Goal: Task Accomplishment & Management: Use online tool/utility

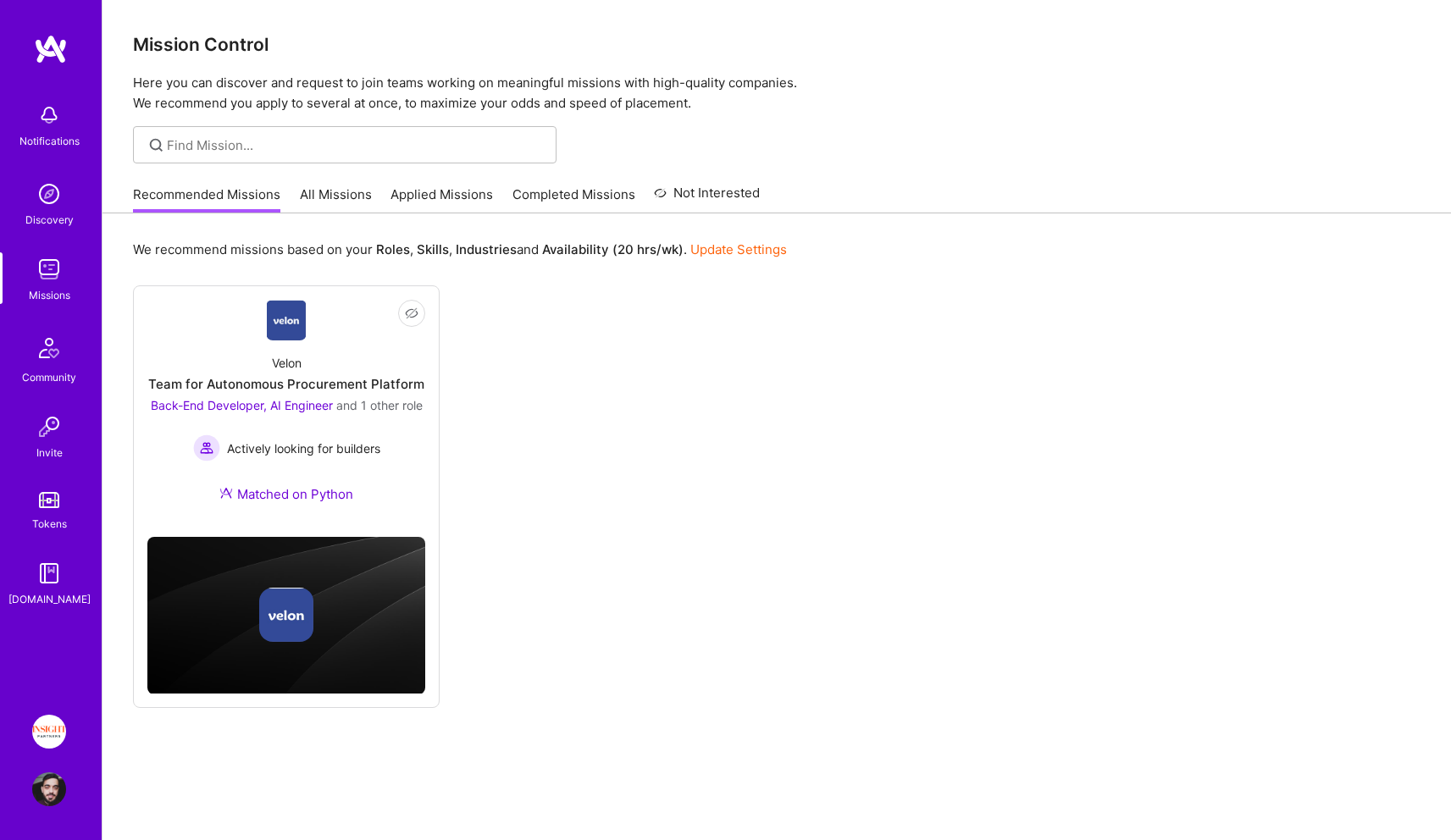
click at [347, 199] on link "All Missions" at bounding box center [335, 199] width 72 height 28
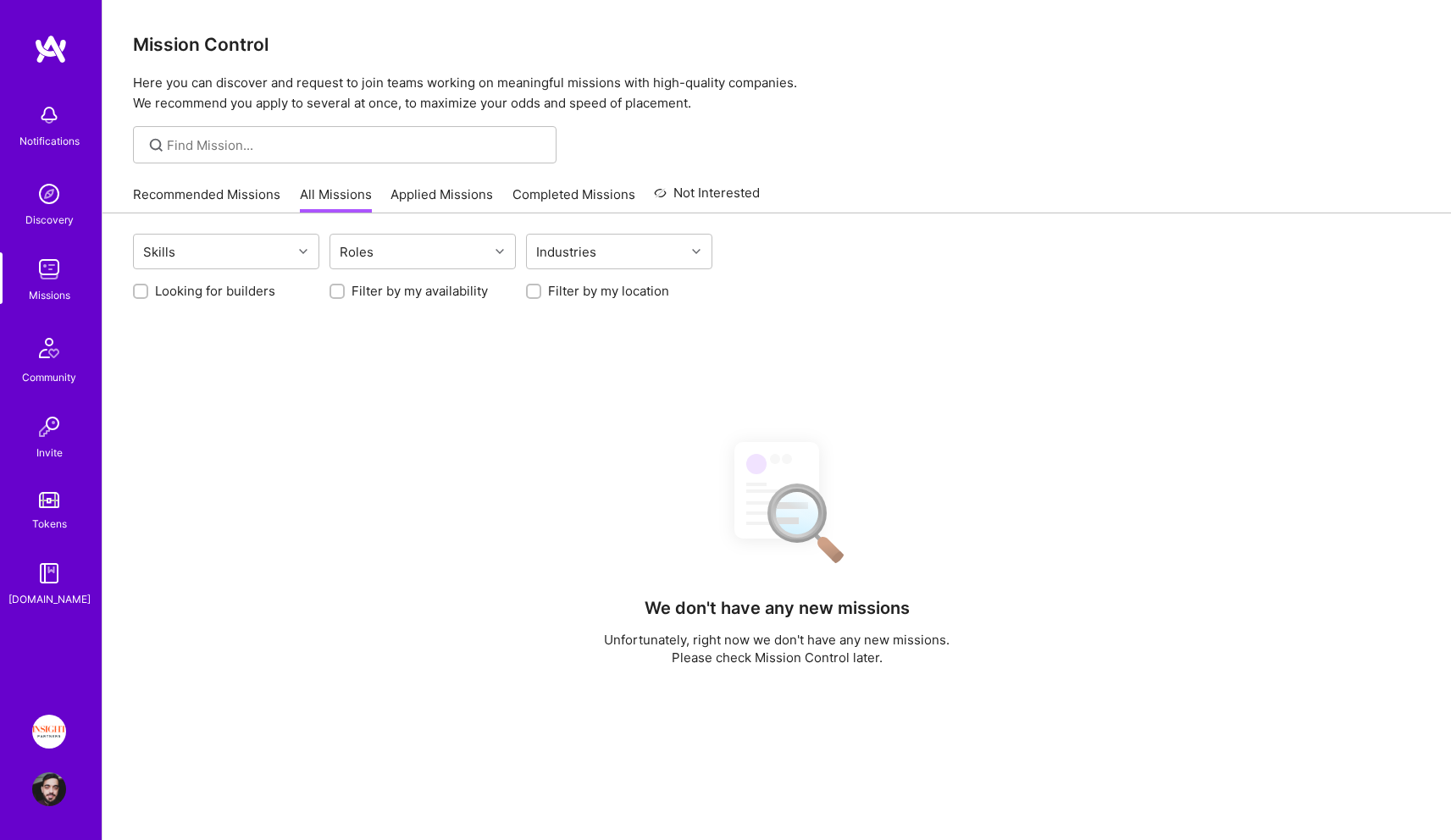
click at [412, 198] on link "Applied Missions" at bounding box center [441, 199] width 102 height 28
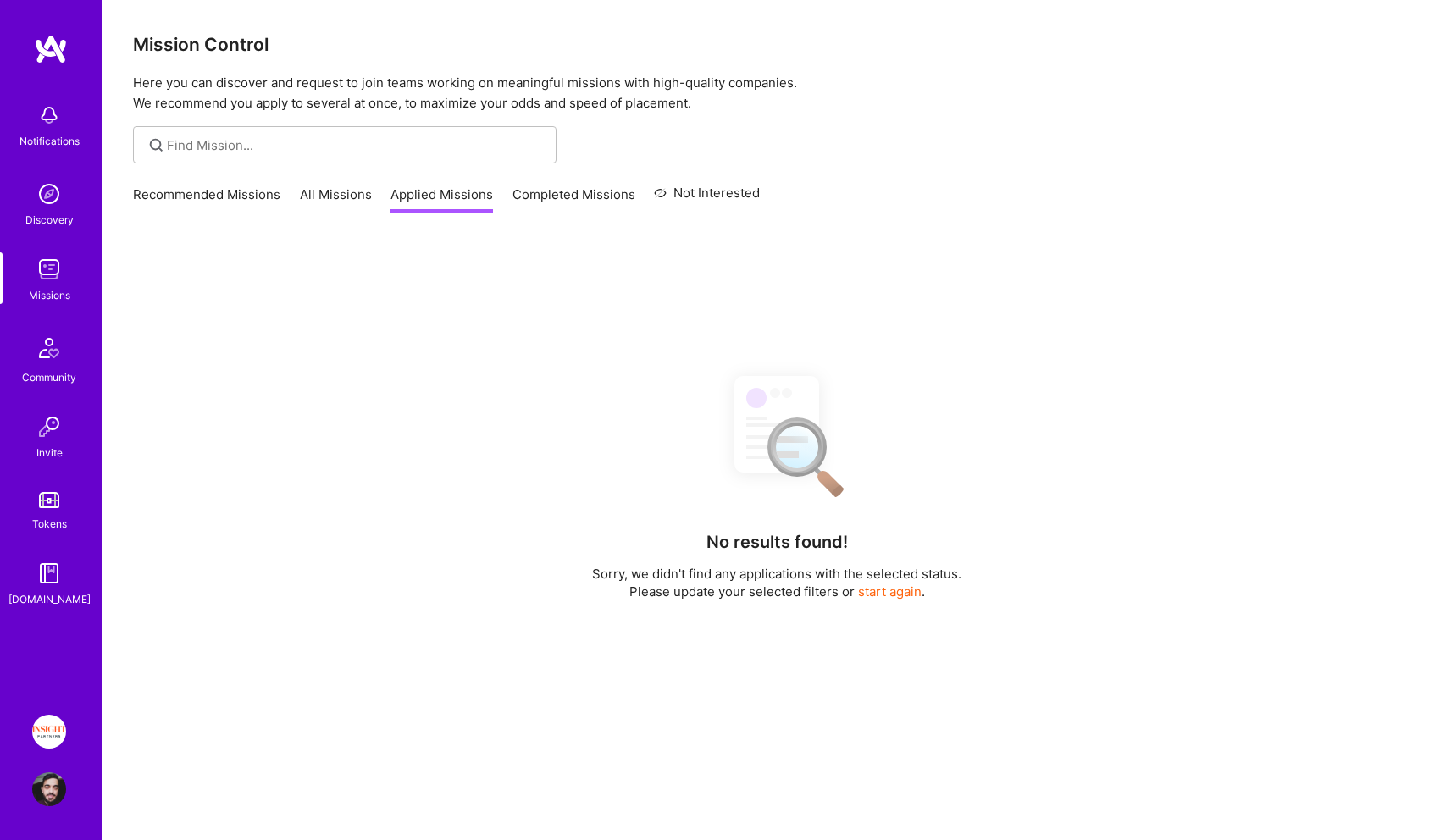
click at [858, 596] on button "start again" at bounding box center [889, 591] width 64 height 17
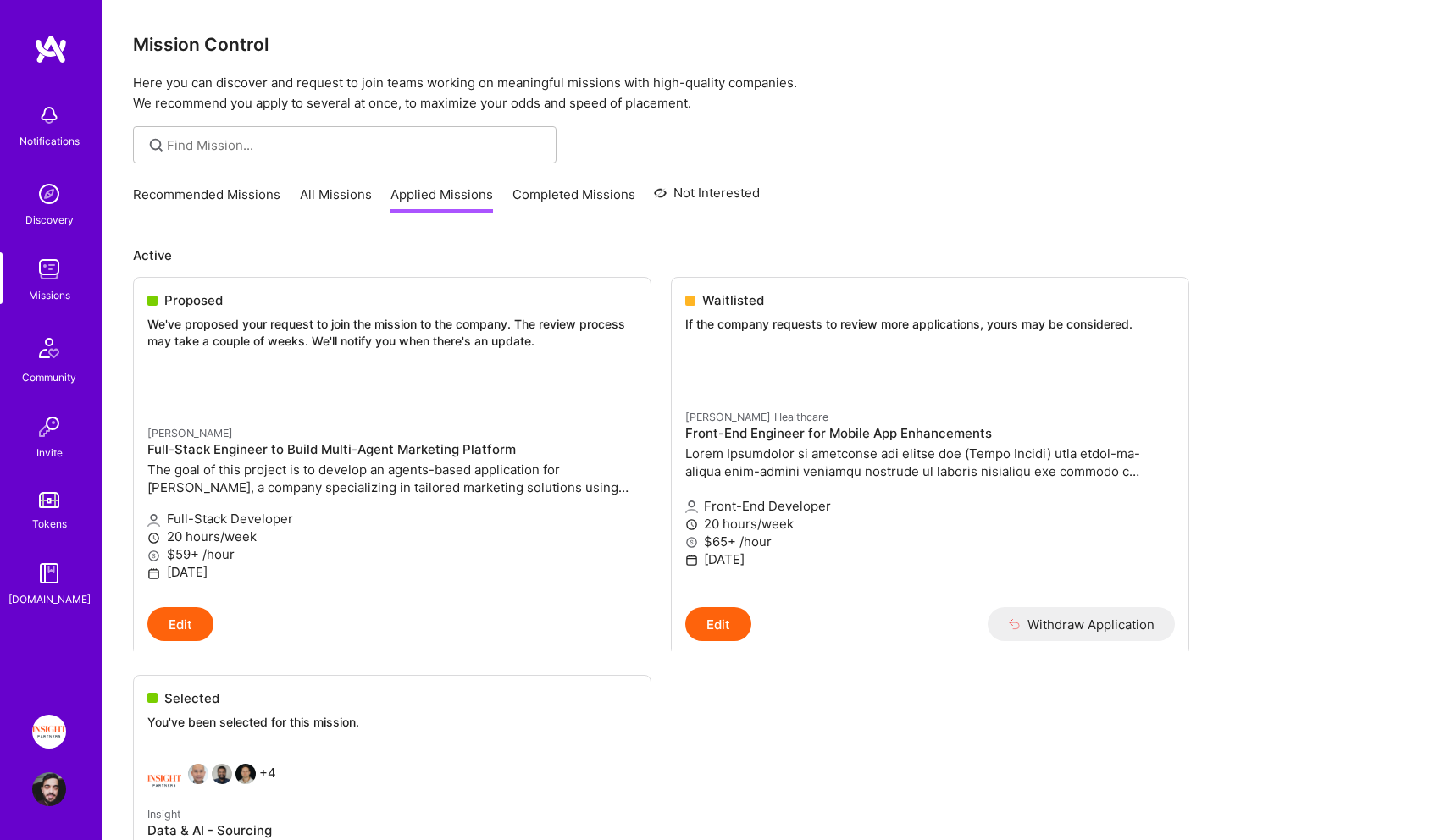
drag, startPoint x: 855, startPoint y: 596, endPoint x: 845, endPoint y: 596, distance: 10.0
click at [335, 194] on link "All Missions" at bounding box center [335, 199] width 72 height 28
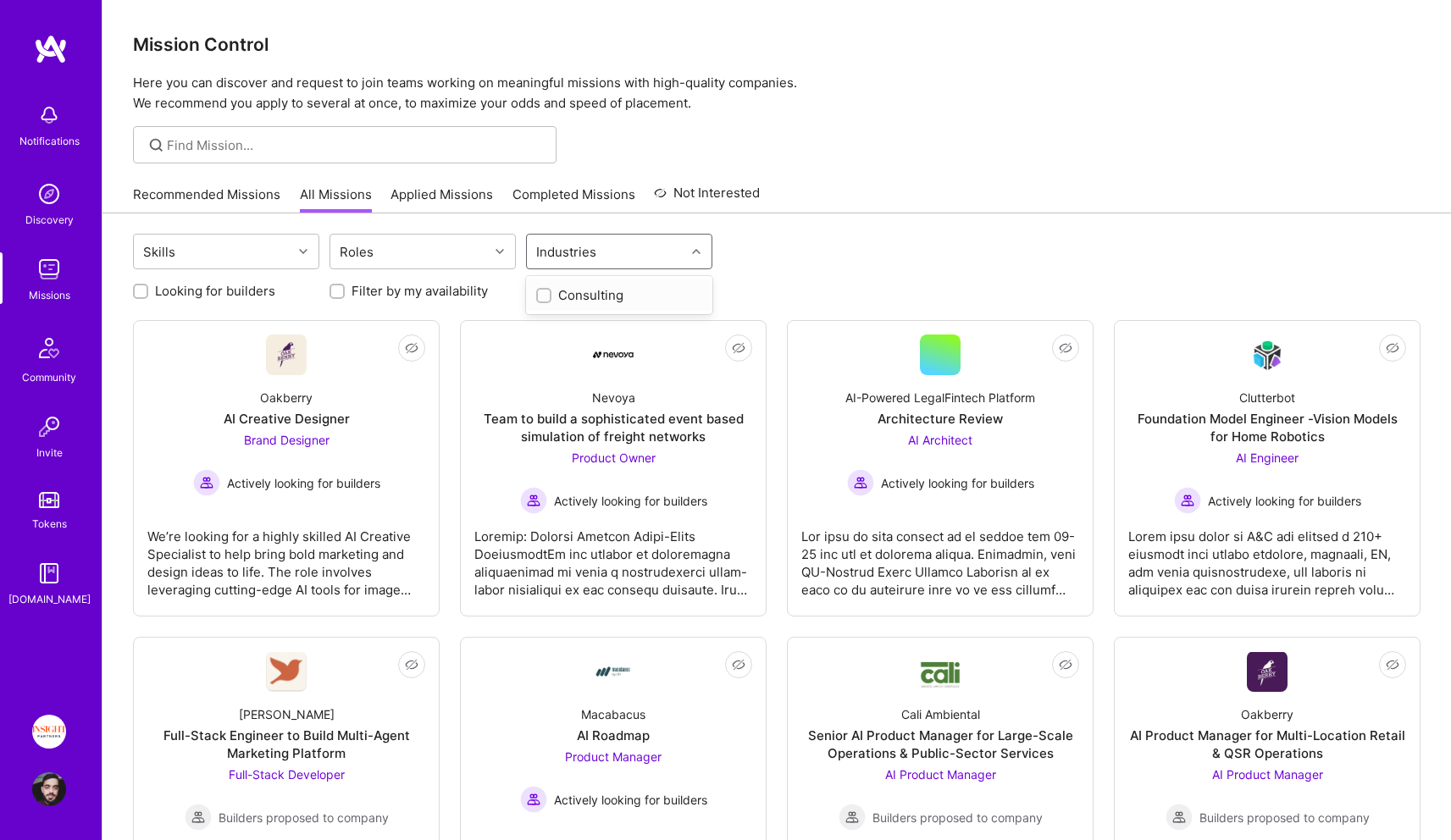
click at [554, 256] on div "Industries" at bounding box center [566, 251] width 69 height 24
click at [441, 268] on div "Roles" at bounding box center [422, 251] width 186 height 36
type input "front"
click at [423, 301] on div "Front-End Developer" at bounding box center [423, 295] width 166 height 17
checkbox input "true"
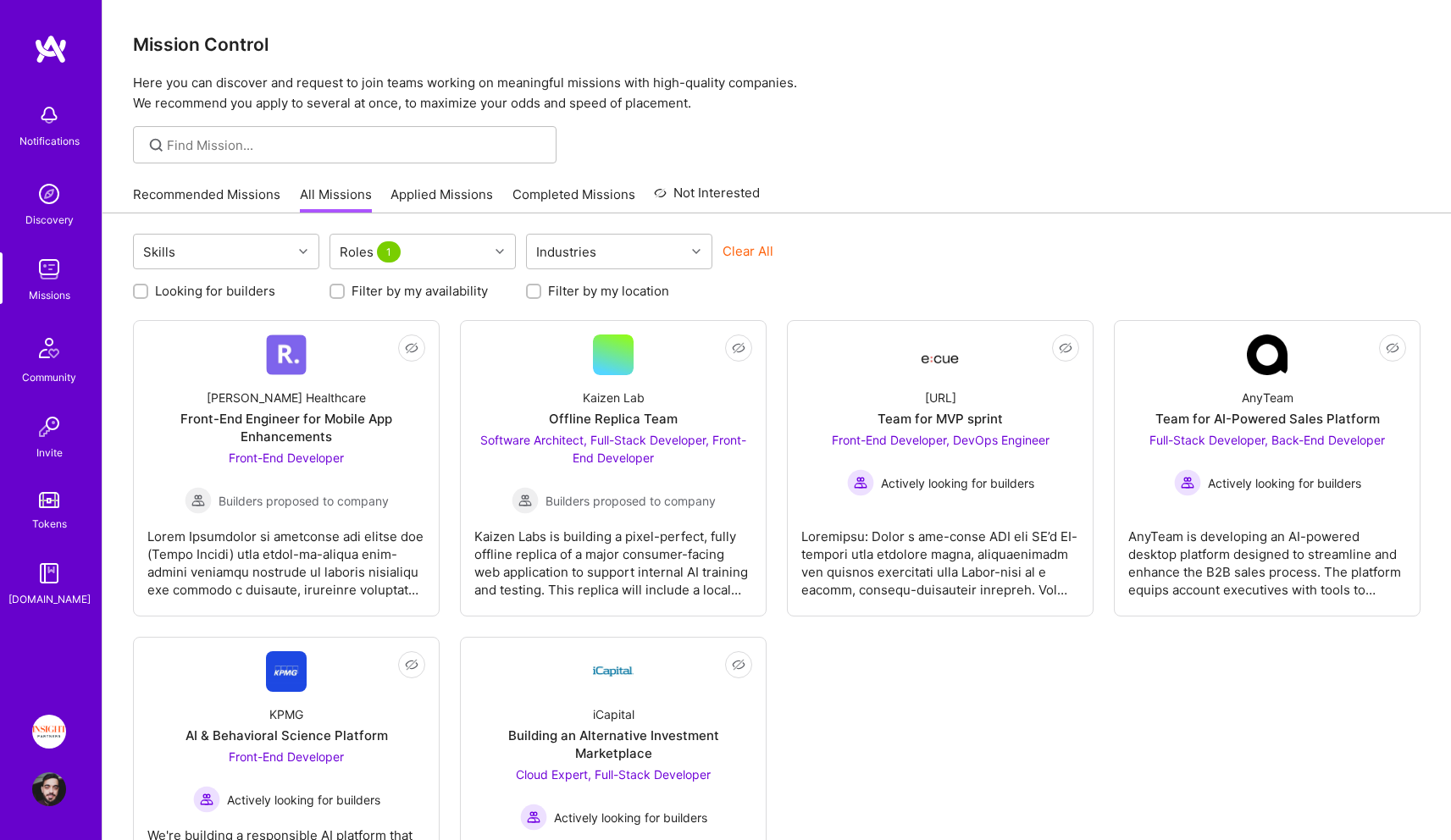
click at [1025, 189] on div "Recommended Missions All Missions Applied Missions Completed Missions Not Inter…" at bounding box center [777, 195] width 1288 height 37
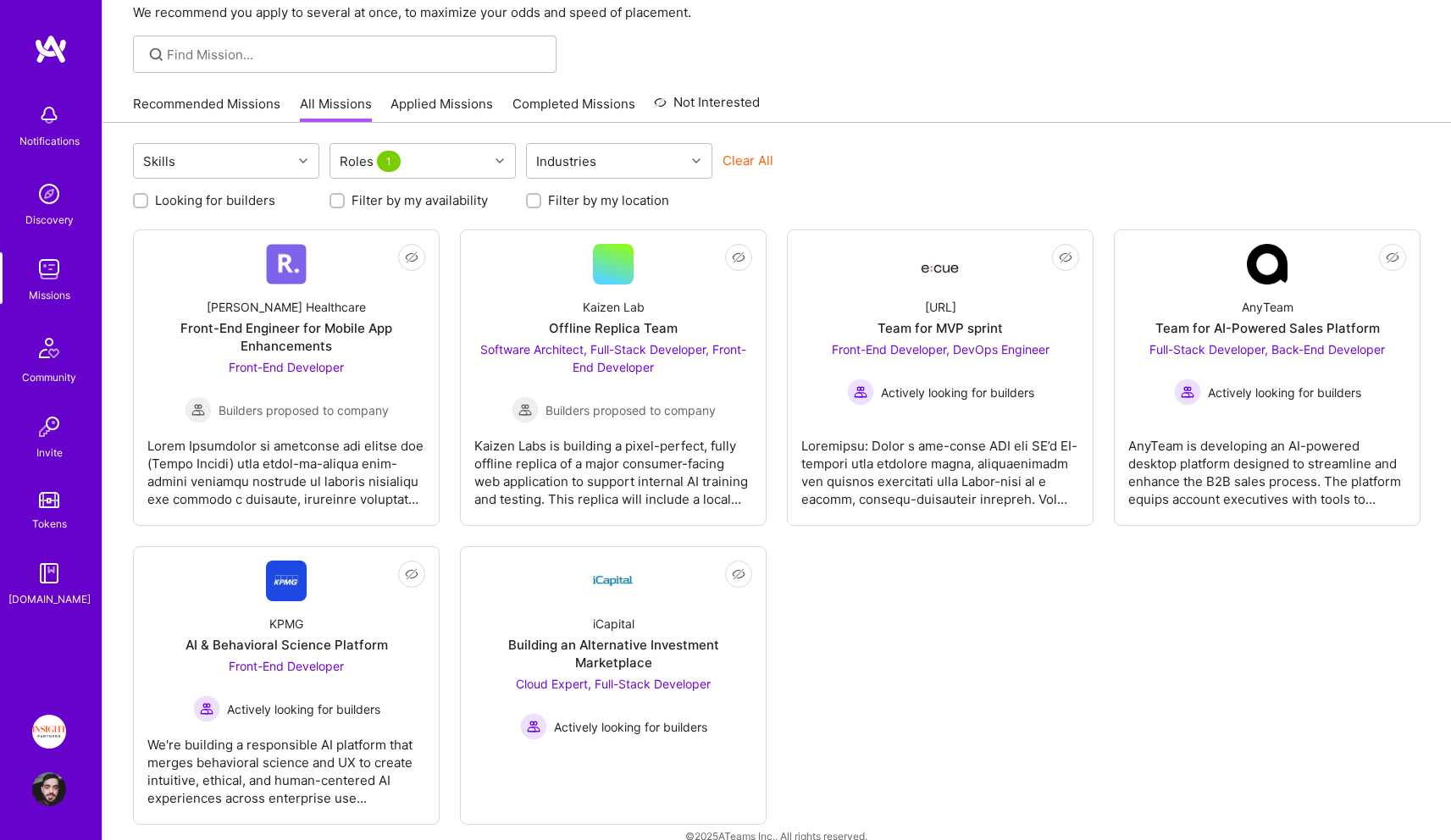
scroll to position [116, 0]
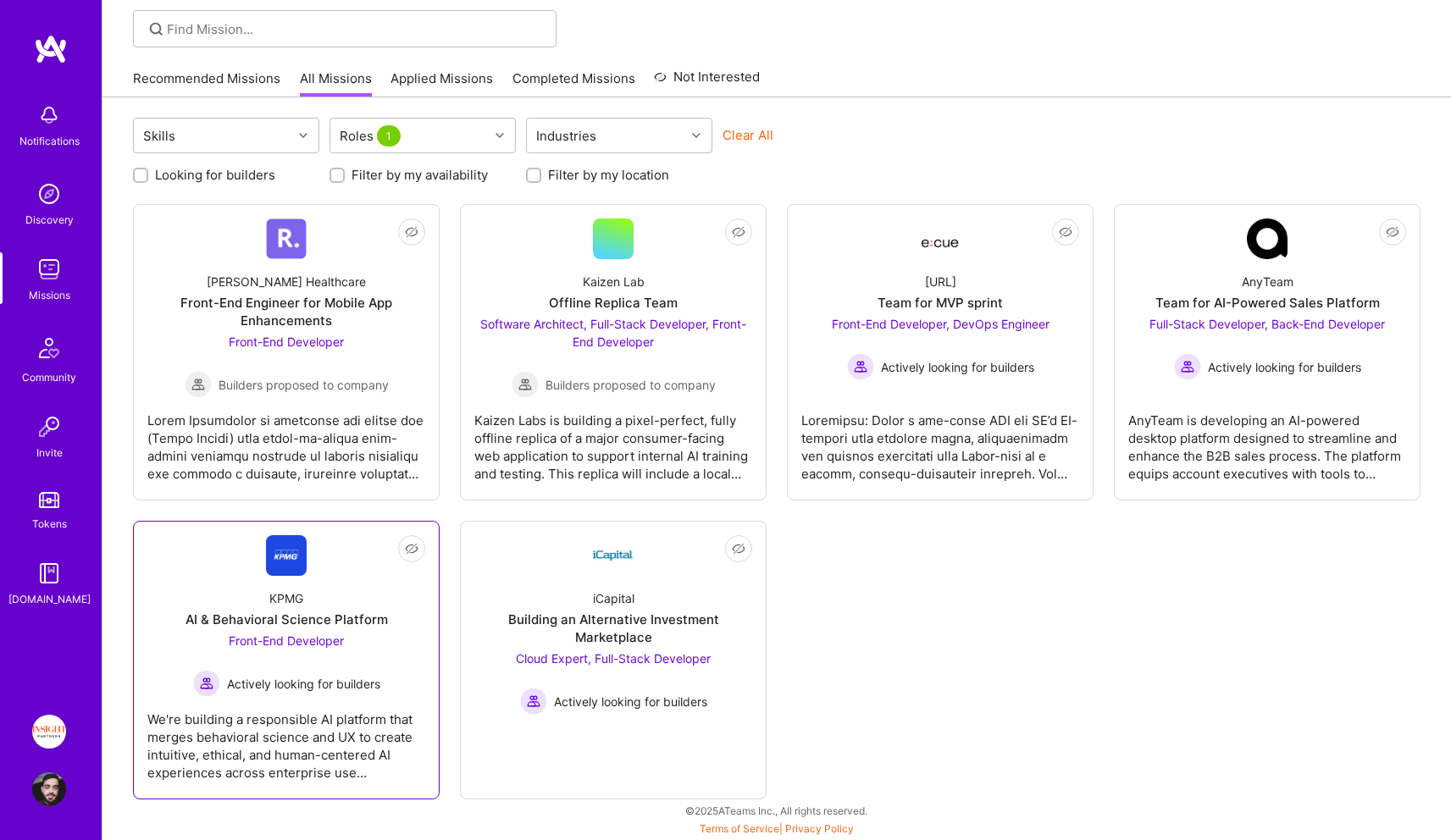
click at [204, 585] on div "KPMG AI & Behavioral Science Platform Front-End Developer Actively looking for …" at bounding box center [287, 636] width 278 height 121
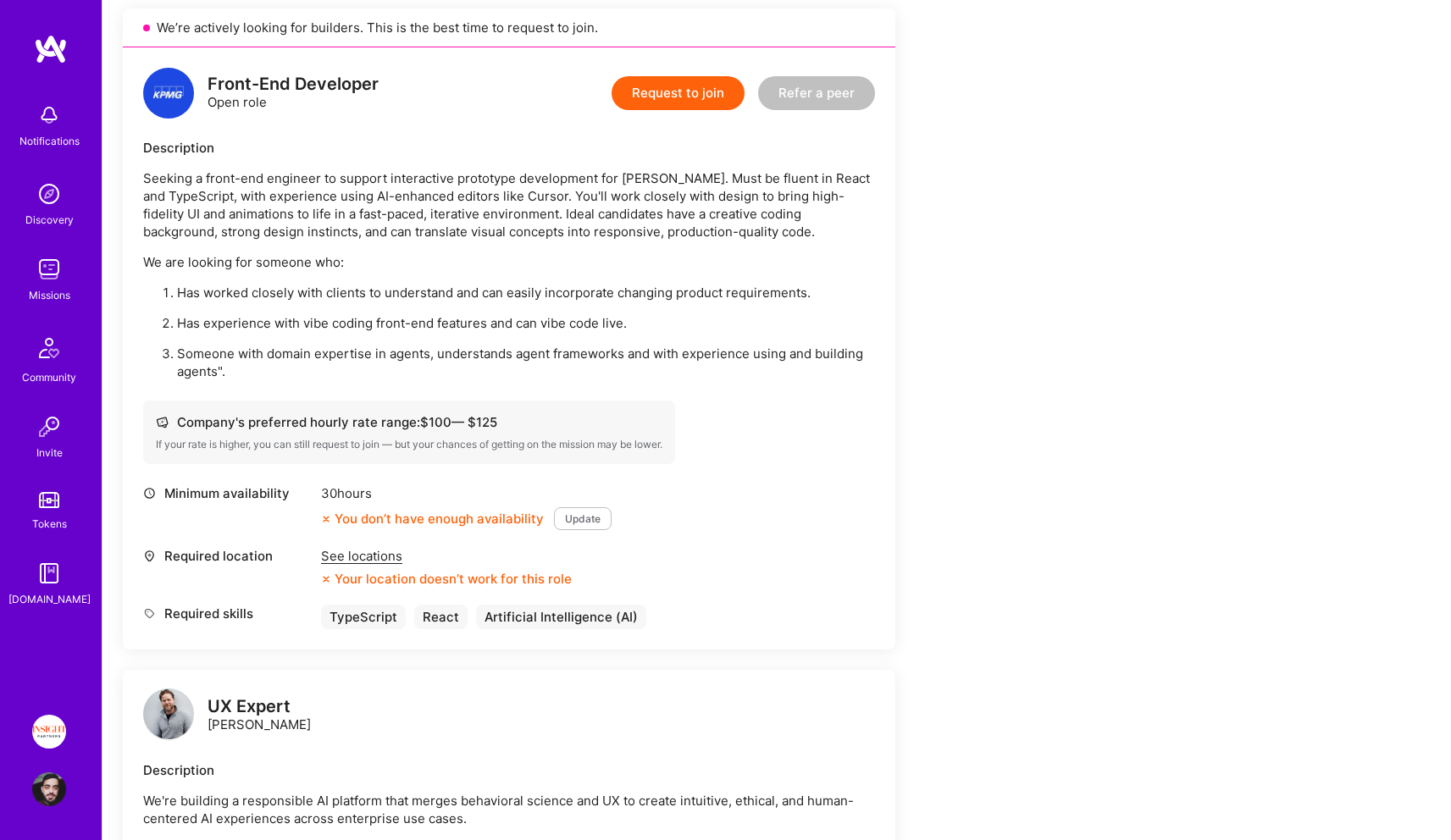
scroll to position [400, 0]
